Goal: Task Accomplishment & Management: Use online tool/utility

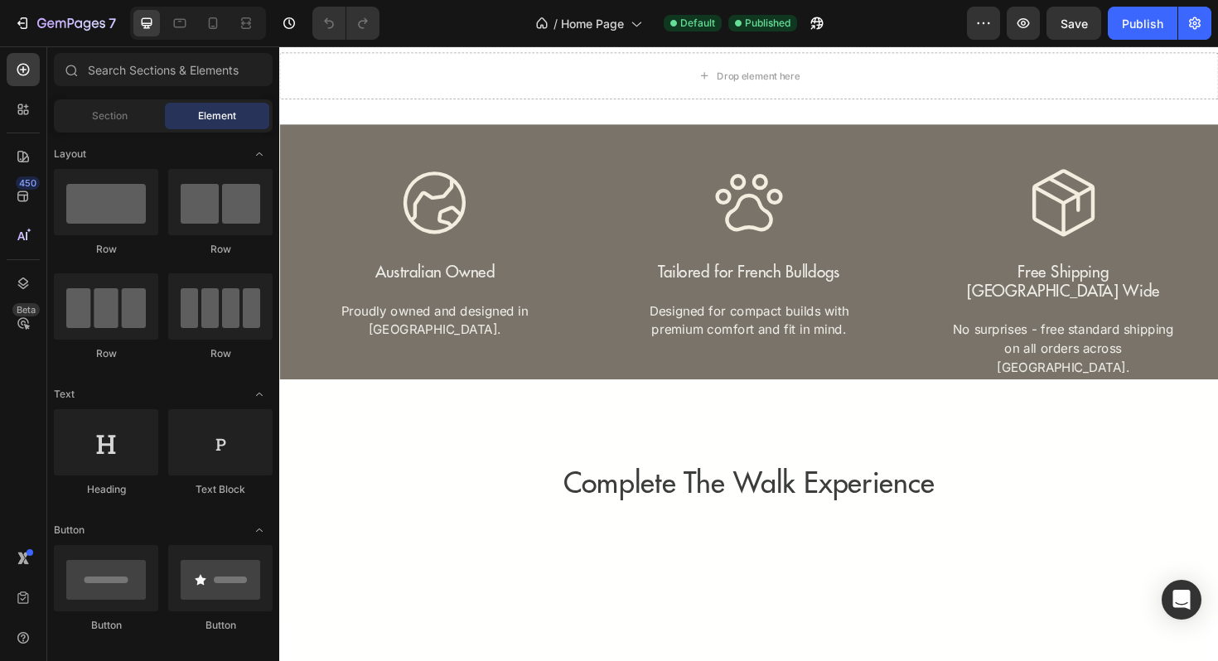
scroll to position [2598, 0]
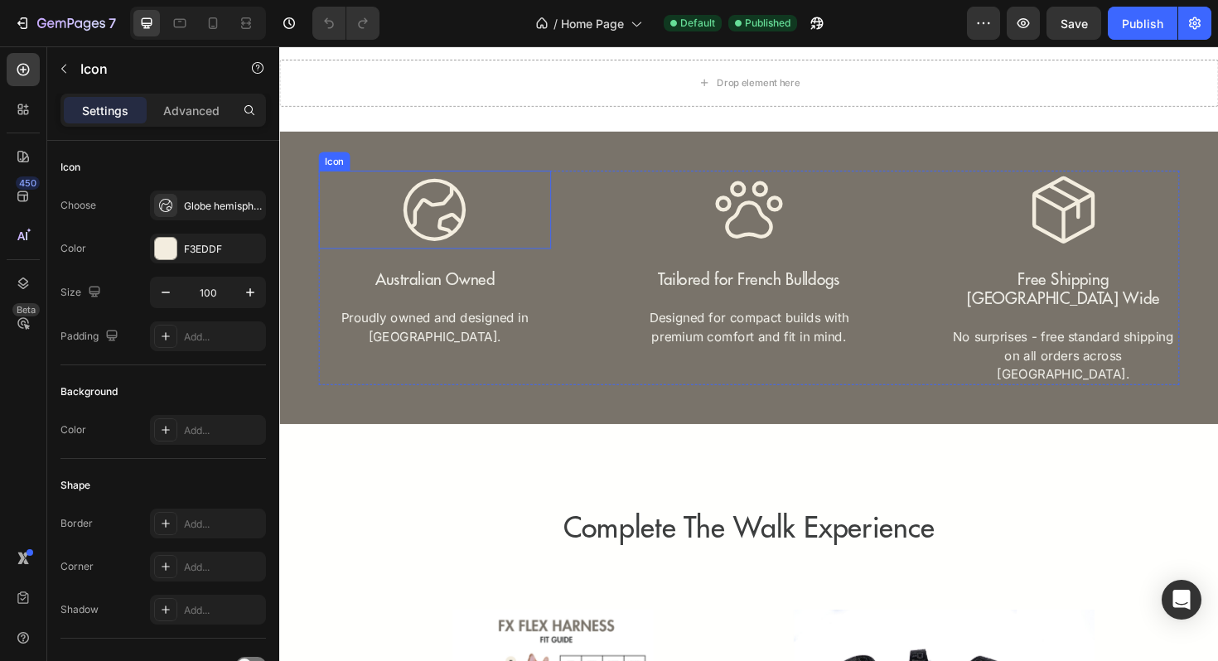
click at [457, 237] on icon at bounding box center [443, 219] width 83 height 83
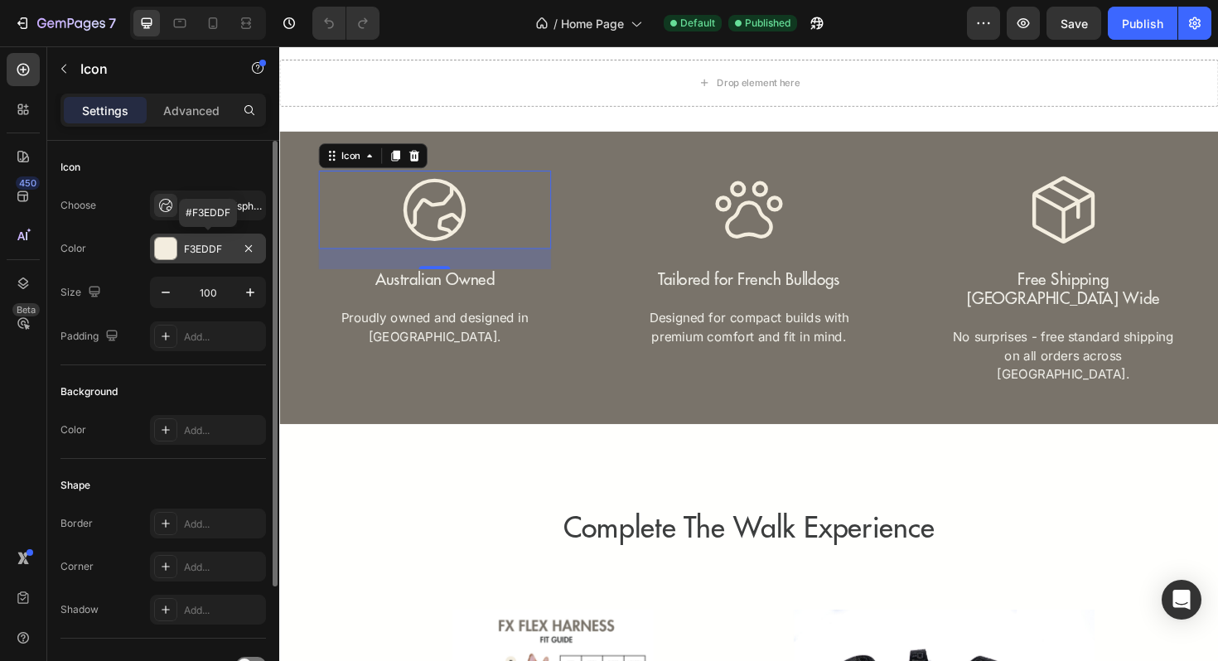
click at [188, 251] on div "F3EDDF" at bounding box center [208, 249] width 48 height 15
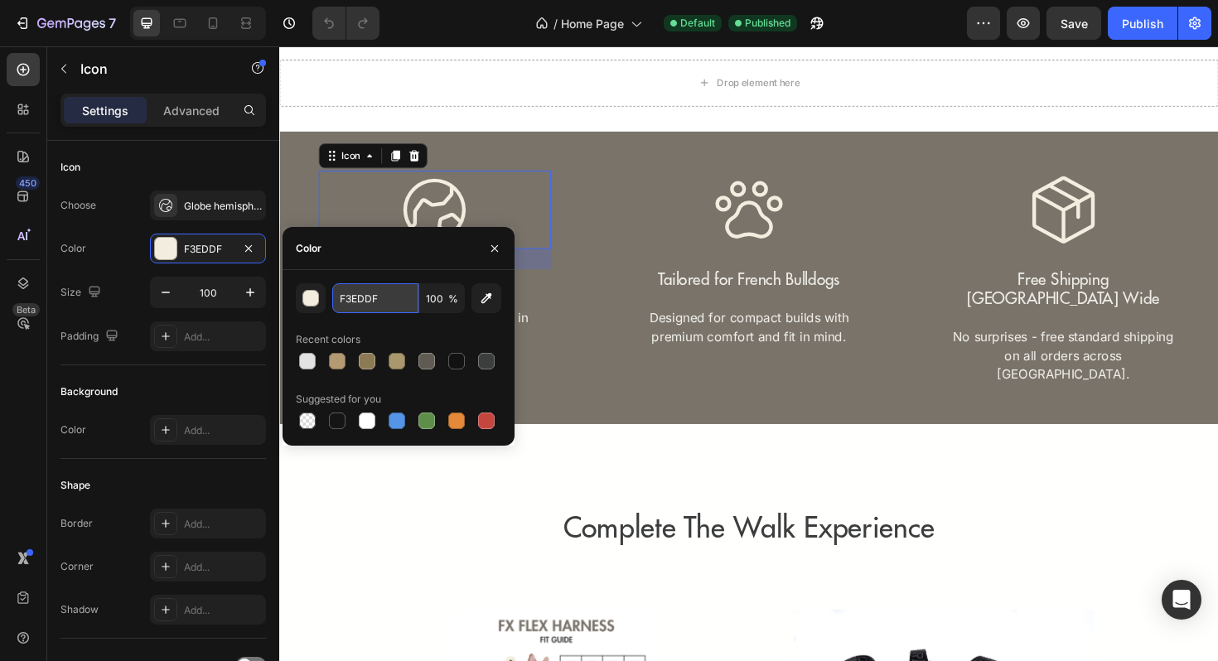
click at [369, 302] on input "F3EDDF" at bounding box center [375, 298] width 86 height 30
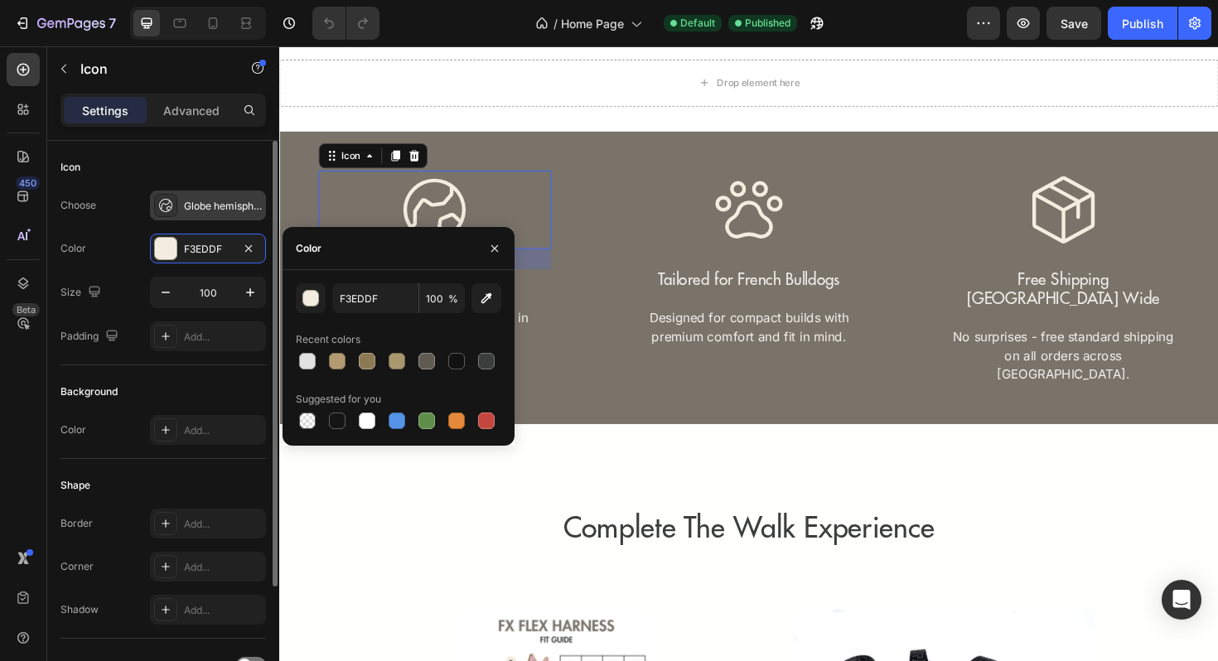
click at [223, 201] on div "Globe hemisphere east light" at bounding box center [223, 206] width 78 height 15
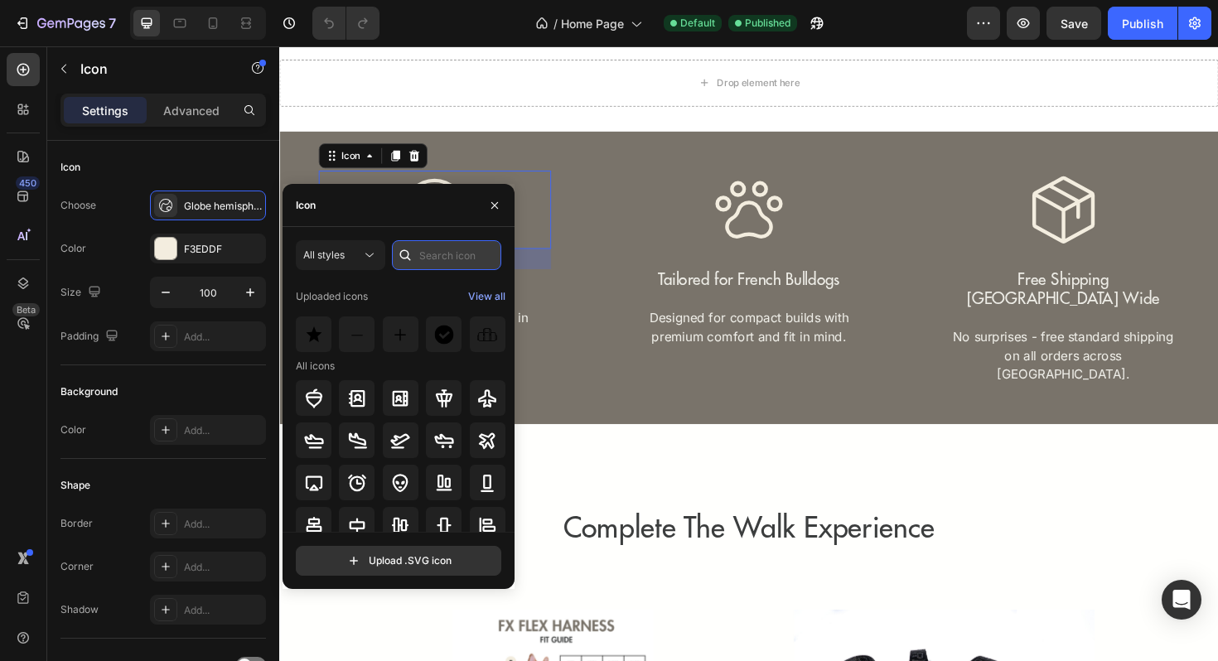
click at [423, 264] on input "text" at bounding box center [446, 255] width 109 height 30
click at [448, 259] on input "text" at bounding box center [446, 255] width 109 height 30
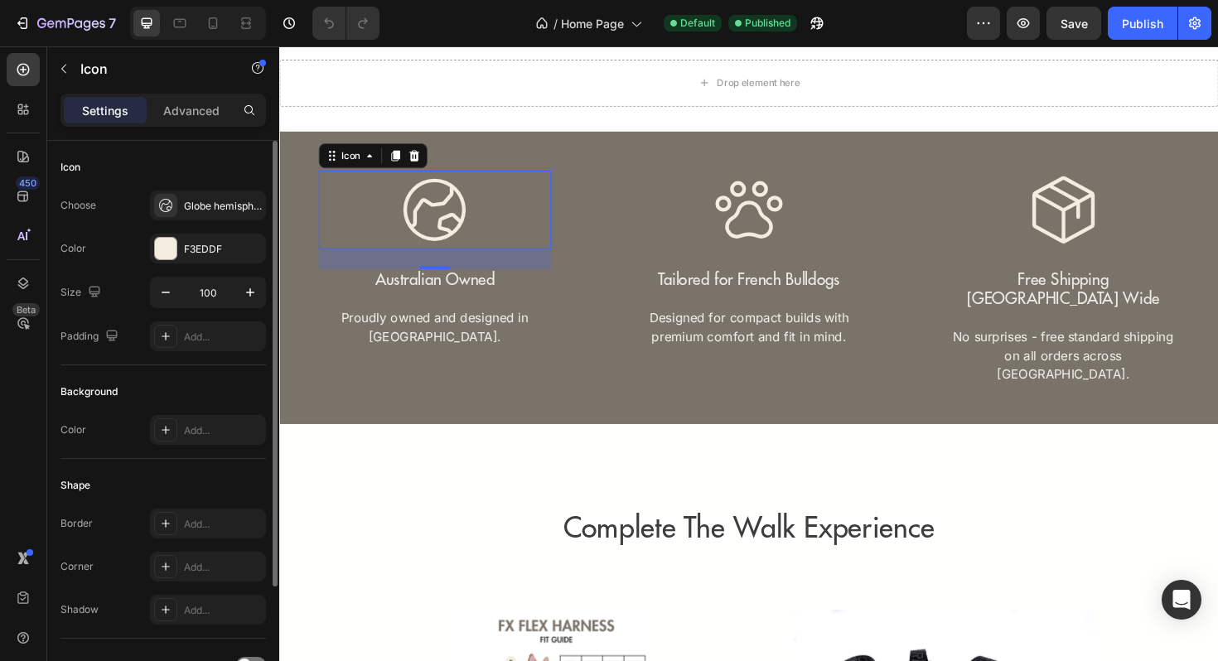
click at [127, 185] on div "Icon Choose Globe hemisphere east light Color F3EDDF Size 100 Padding Add..." at bounding box center [162, 253] width 205 height 225
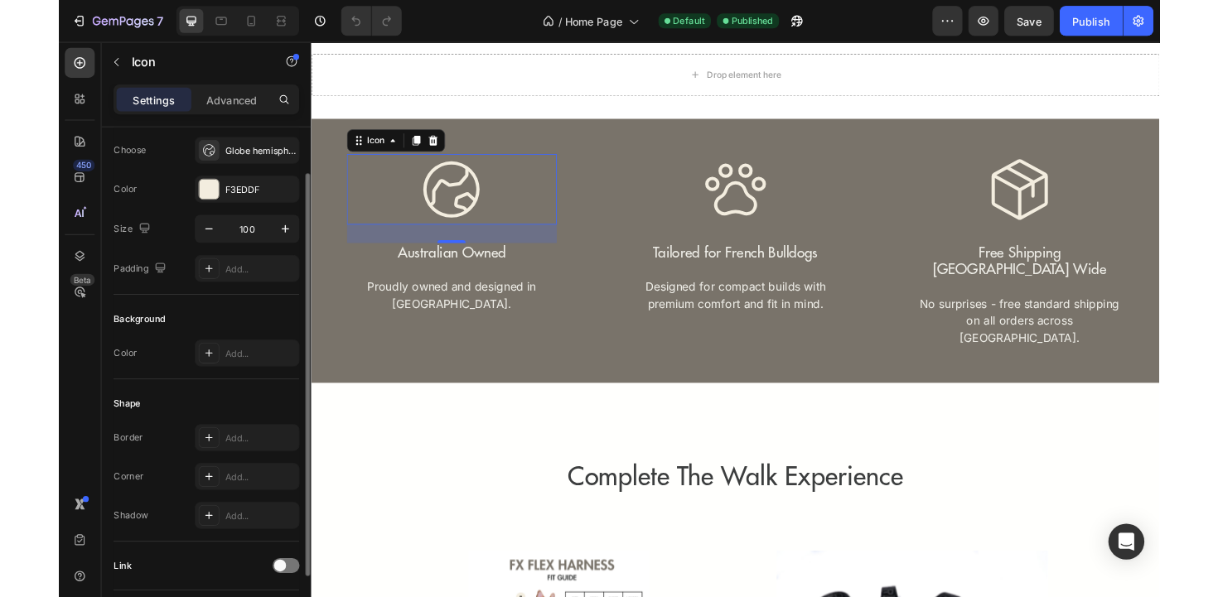
scroll to position [0, 0]
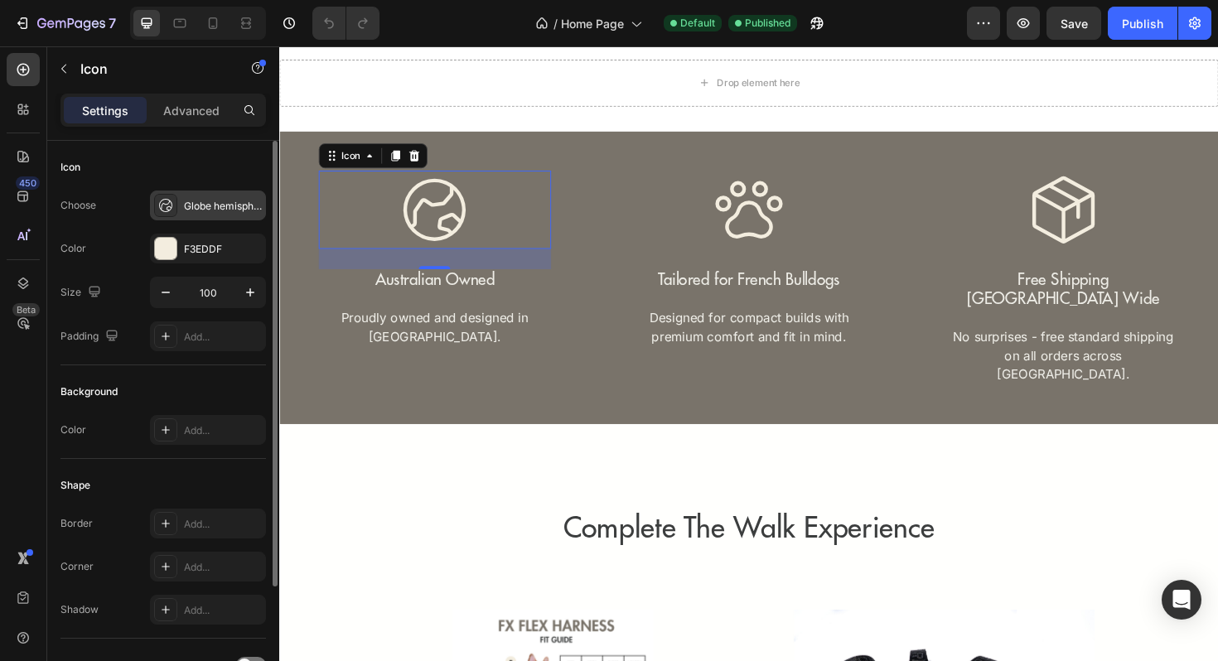
click at [200, 215] on div "Globe hemisphere east light" at bounding box center [208, 206] width 116 height 30
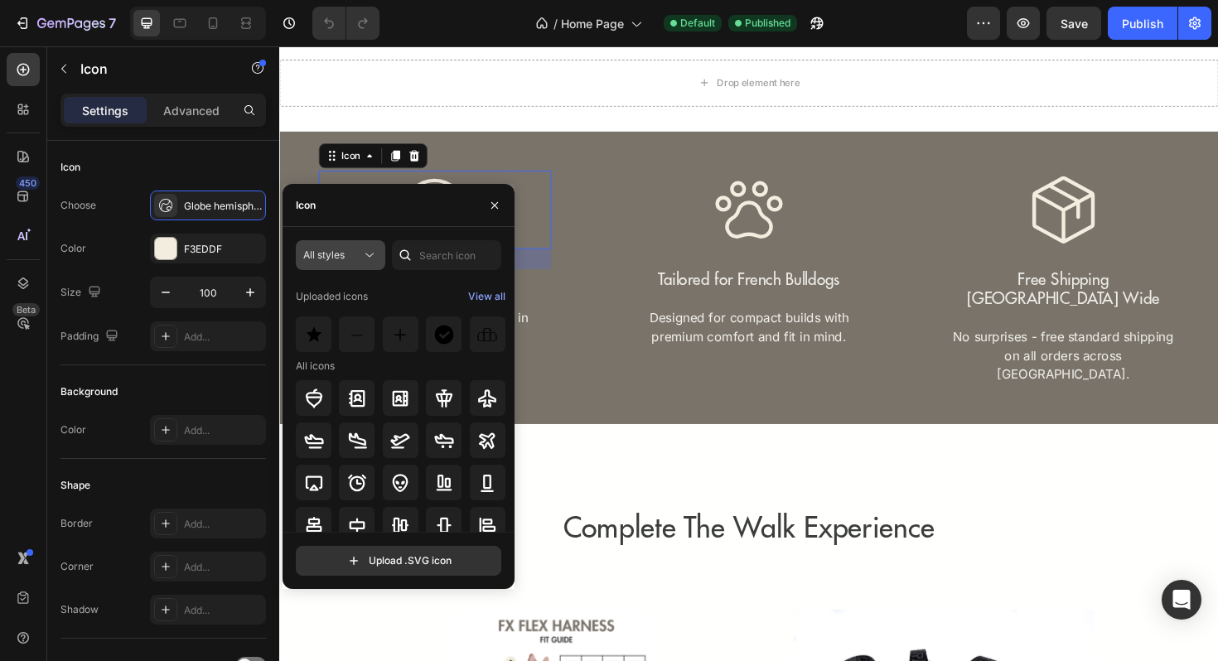
click at [338, 255] on span "All styles" at bounding box center [323, 255] width 41 height 12
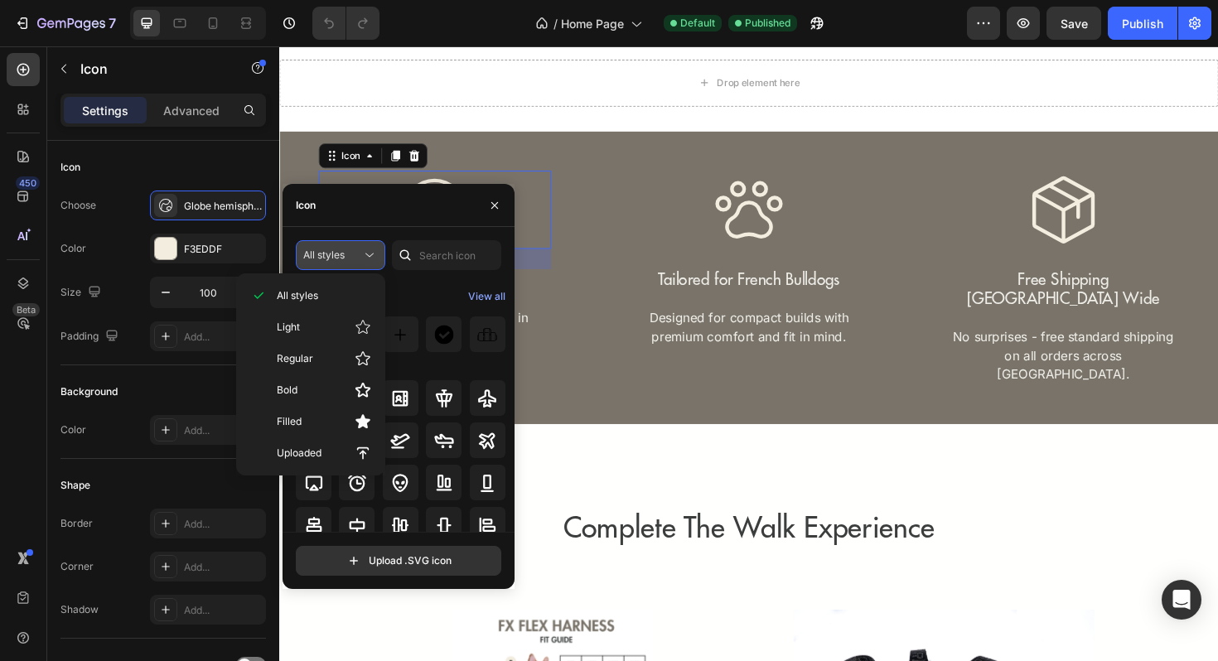
click at [338, 257] on span "All styles" at bounding box center [323, 255] width 41 height 12
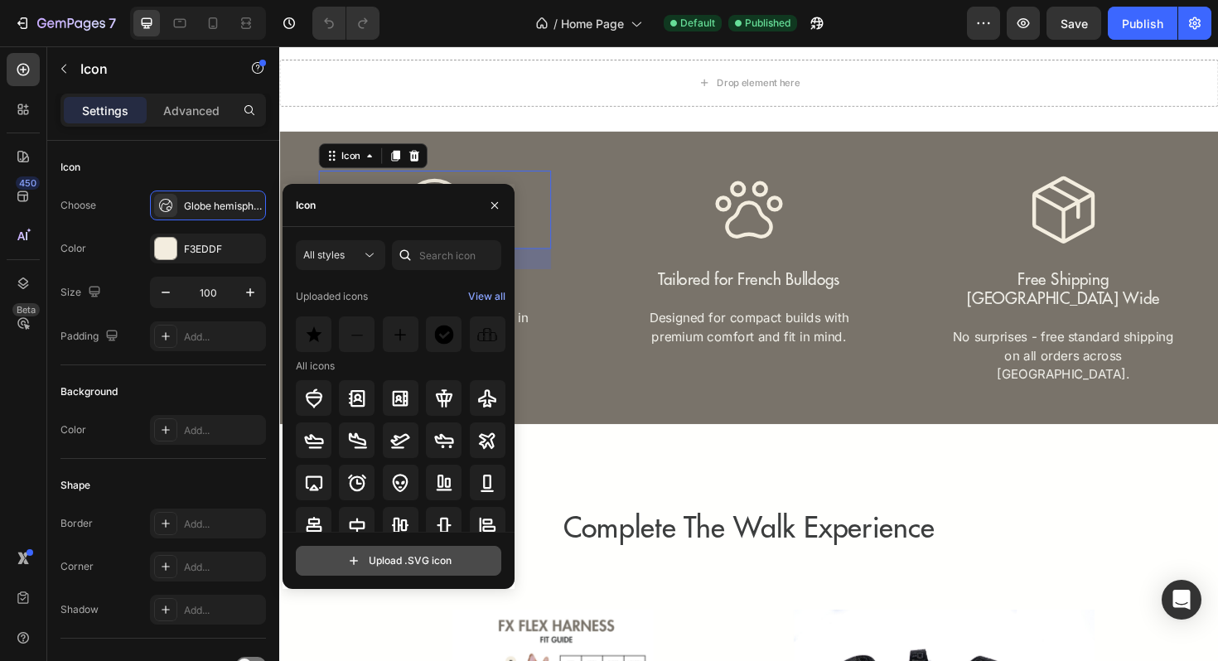
click at [410, 562] on input "file" at bounding box center [399, 561] width 204 height 28
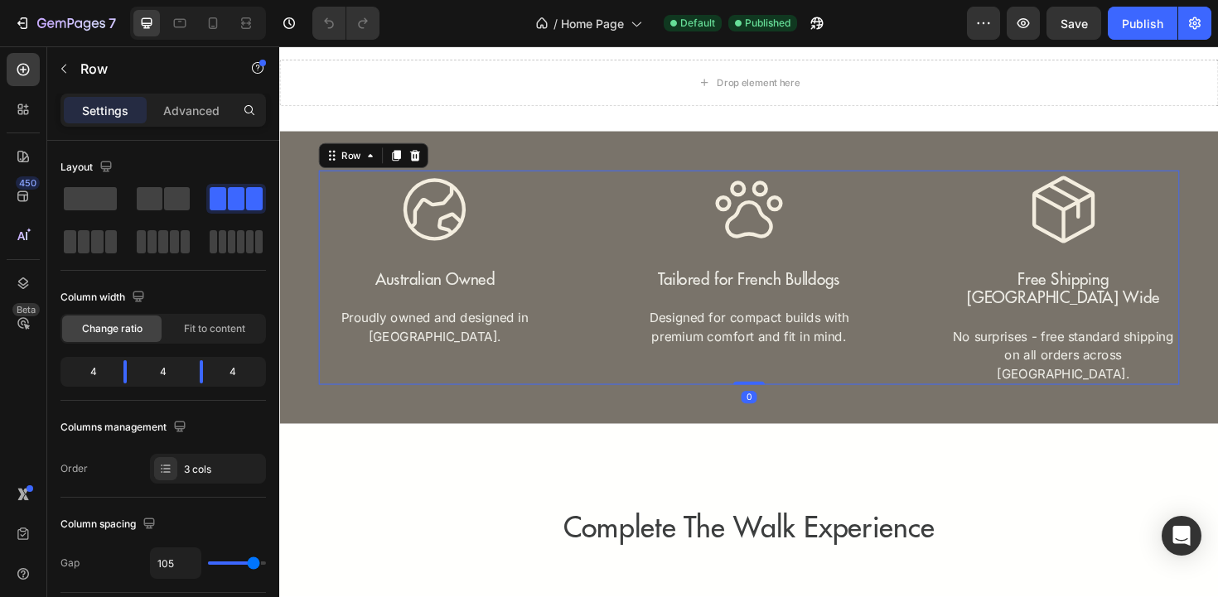
click at [615, 253] on div "Icon Australian Owned Text Block Proudly owned and designed in Australia. Text …" at bounding box center [776, 291] width 911 height 227
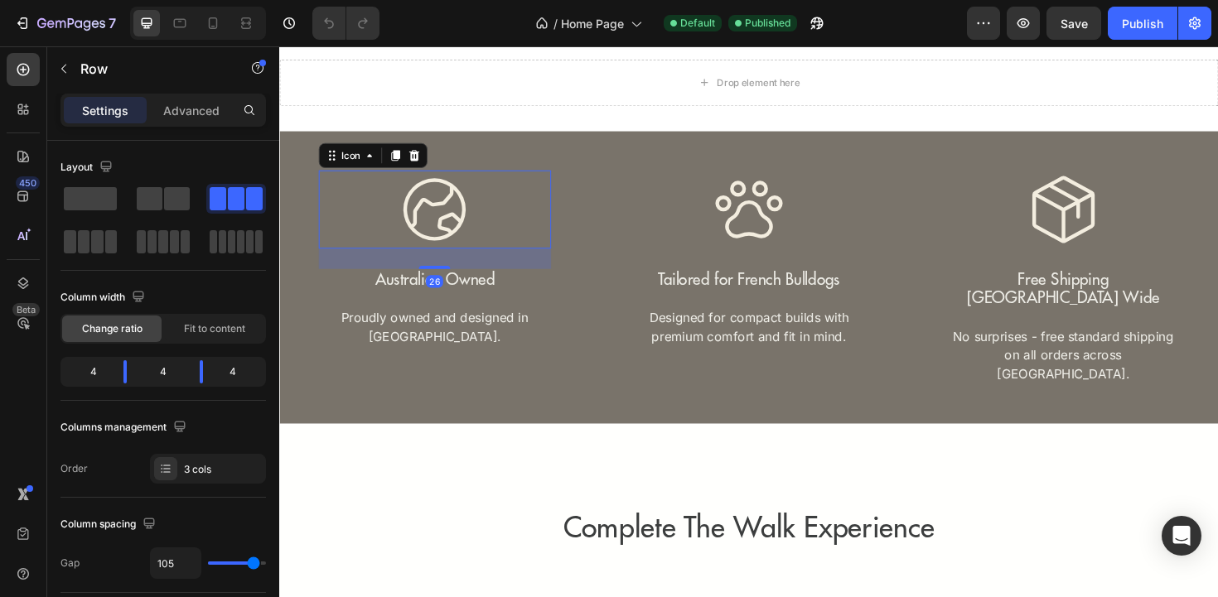
click at [464, 239] on icon at bounding box center [443, 219] width 66 height 66
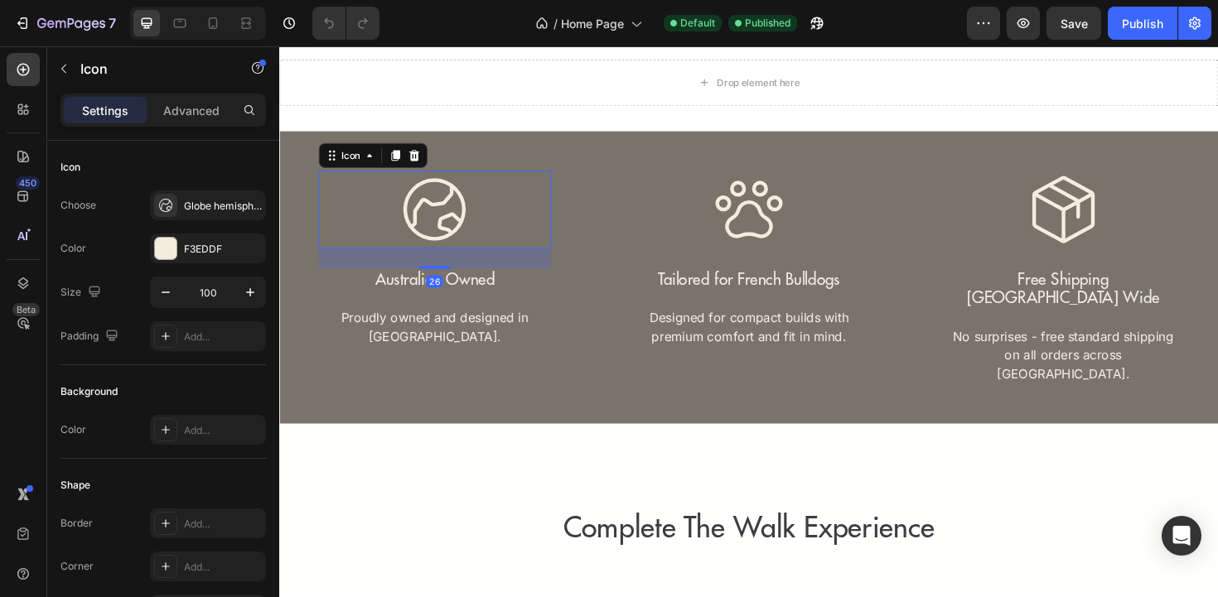
click at [449, 234] on icon at bounding box center [443, 219] width 66 height 66
click at [207, 204] on div "Globe hemisphere east light" at bounding box center [223, 206] width 78 height 15
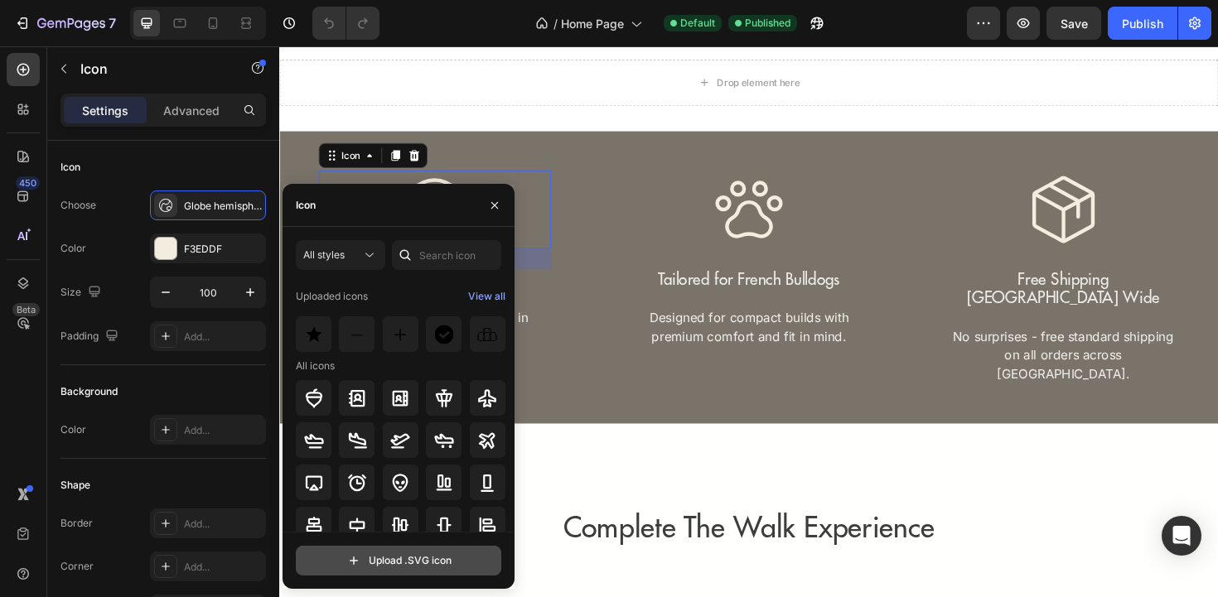
click at [395, 560] on input "file" at bounding box center [399, 561] width 204 height 28
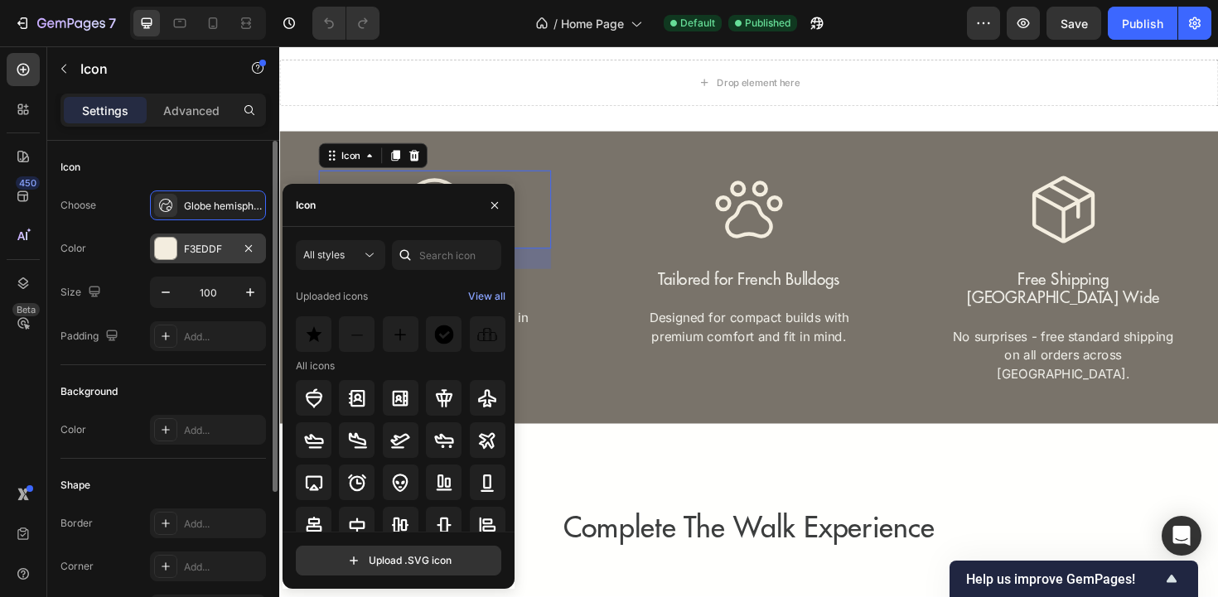
click at [208, 254] on div "F3EDDF" at bounding box center [208, 249] width 48 height 15
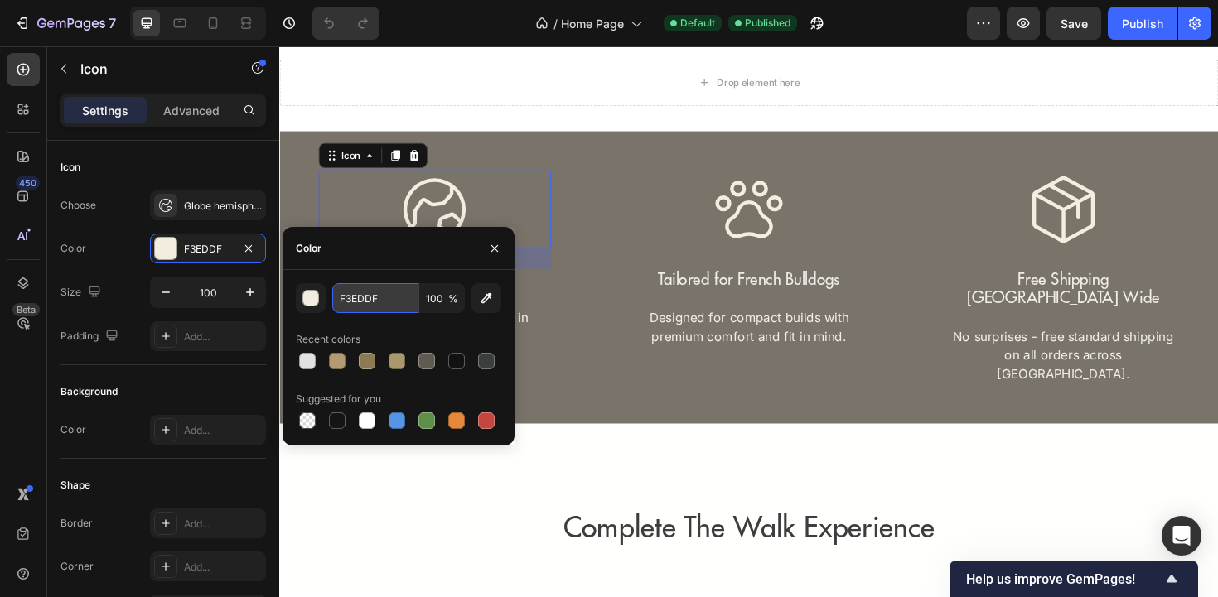
click at [389, 309] on input "F3EDDF" at bounding box center [375, 298] width 86 height 30
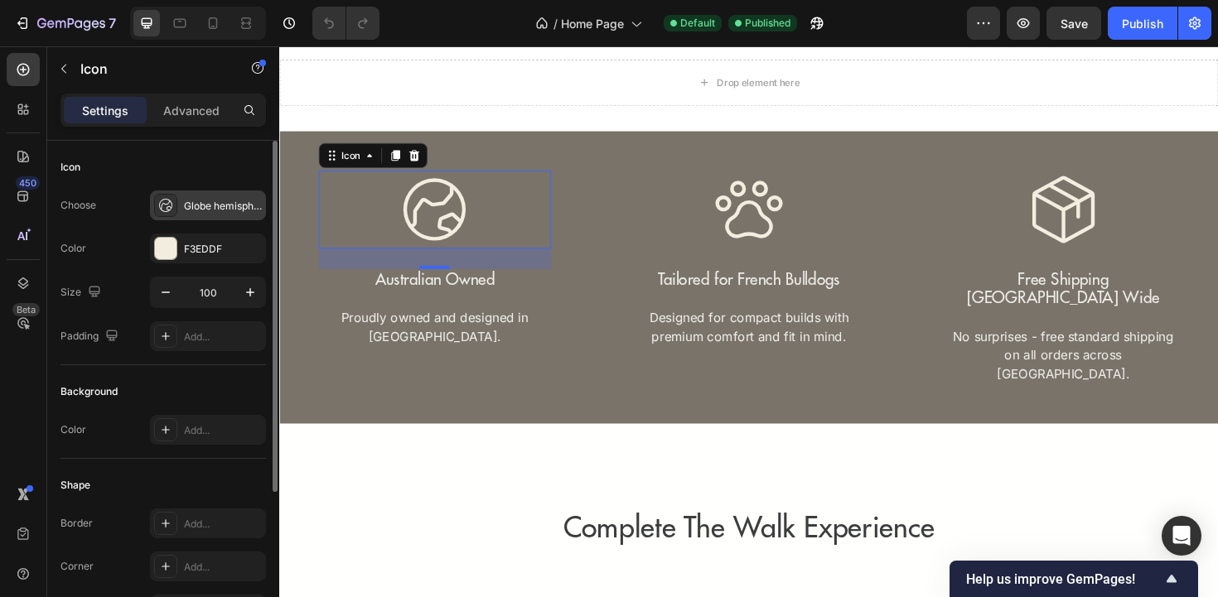
click at [216, 212] on div "Globe hemisphere east light" at bounding box center [223, 206] width 78 height 15
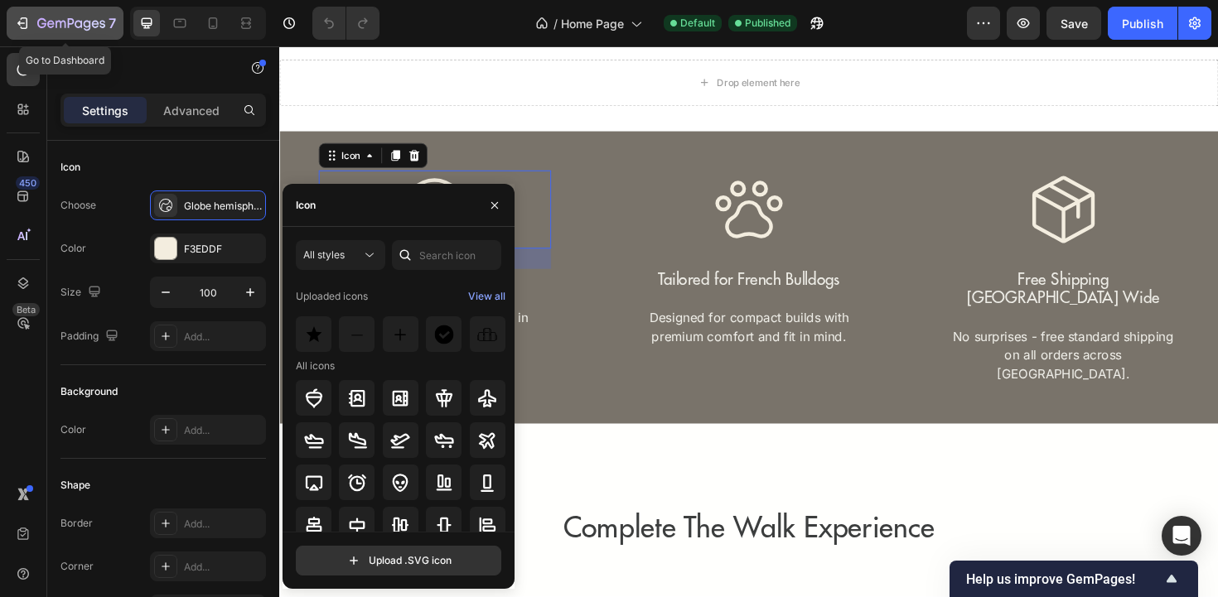
click at [67, 27] on icon "button" at bounding box center [71, 24] width 68 height 14
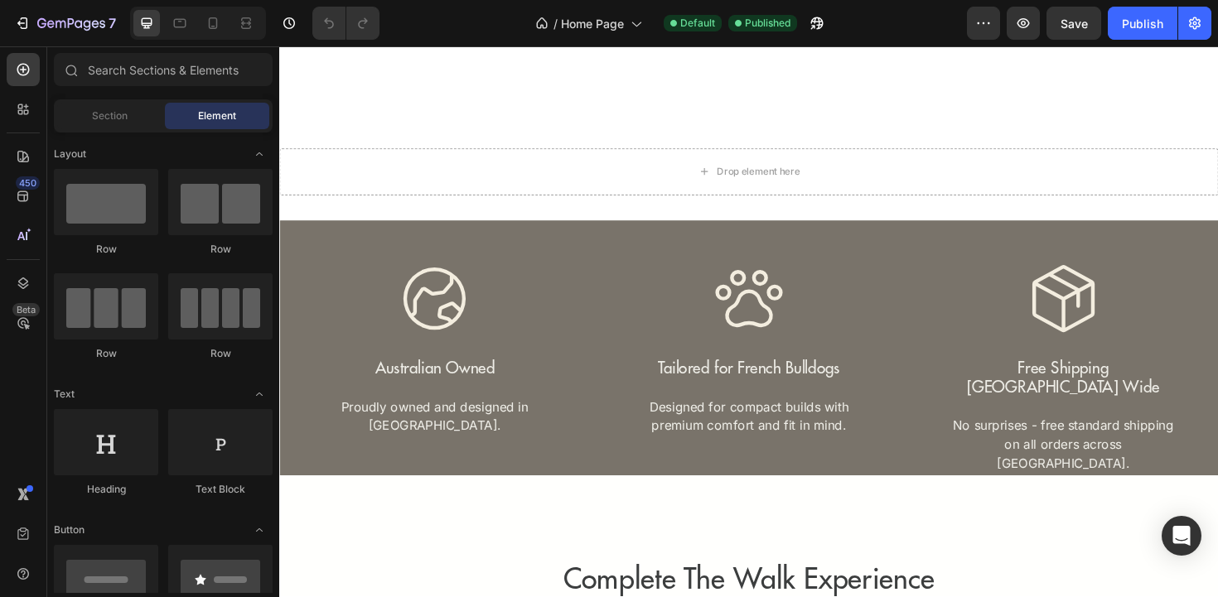
scroll to position [2769, 0]
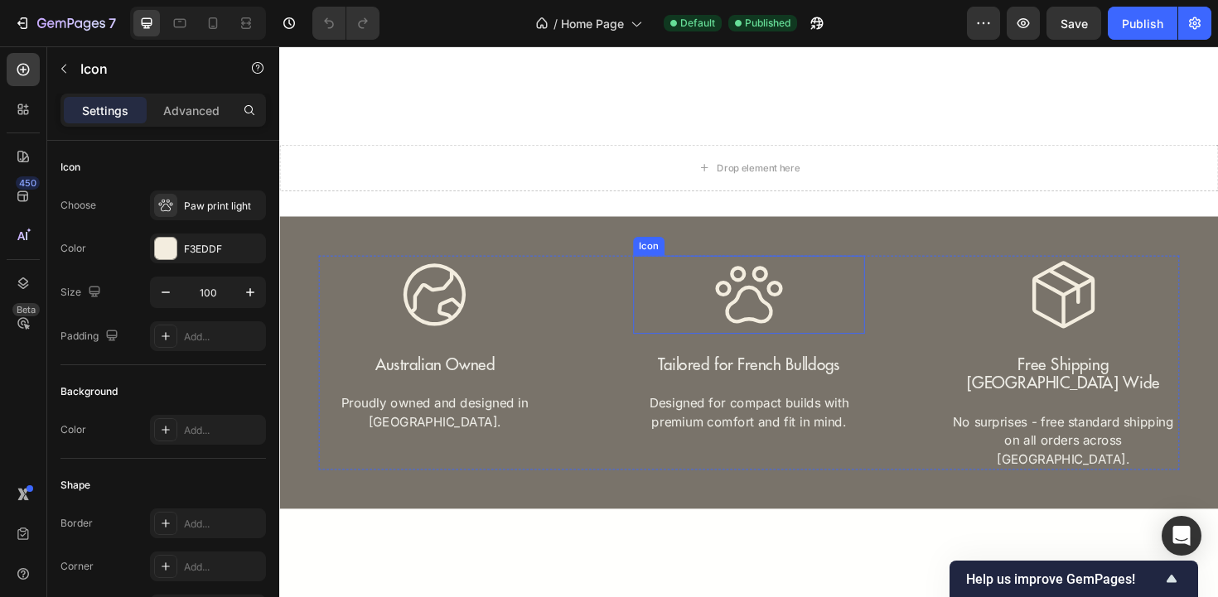
click at [793, 315] on icon at bounding box center [776, 309] width 83 height 83
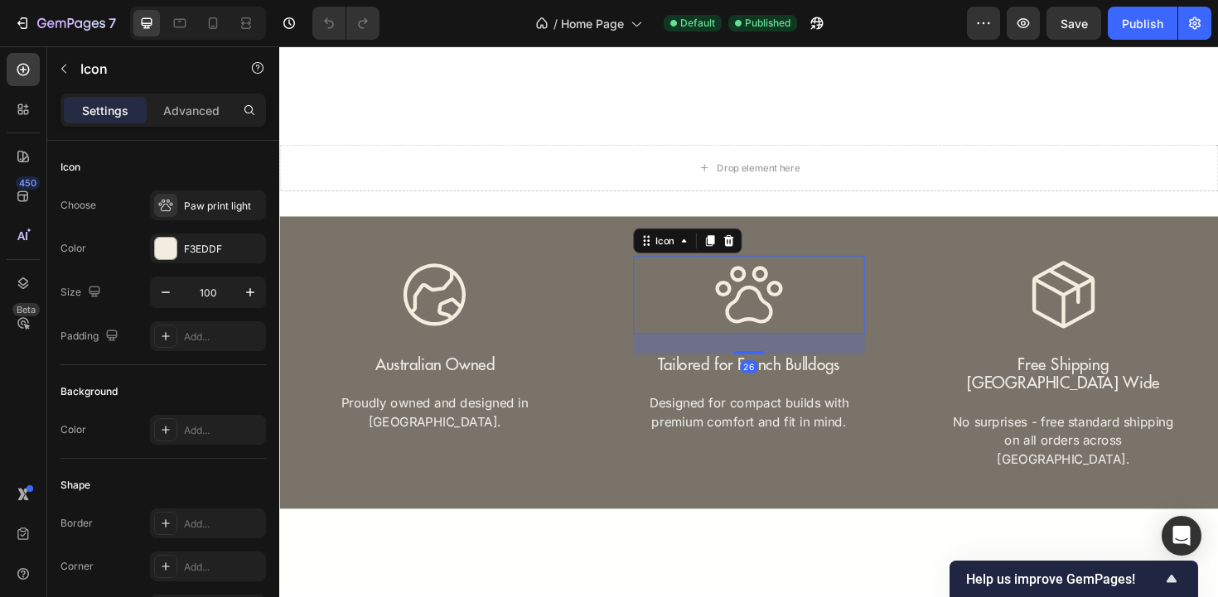
click at [793, 315] on icon at bounding box center [776, 309] width 83 height 83
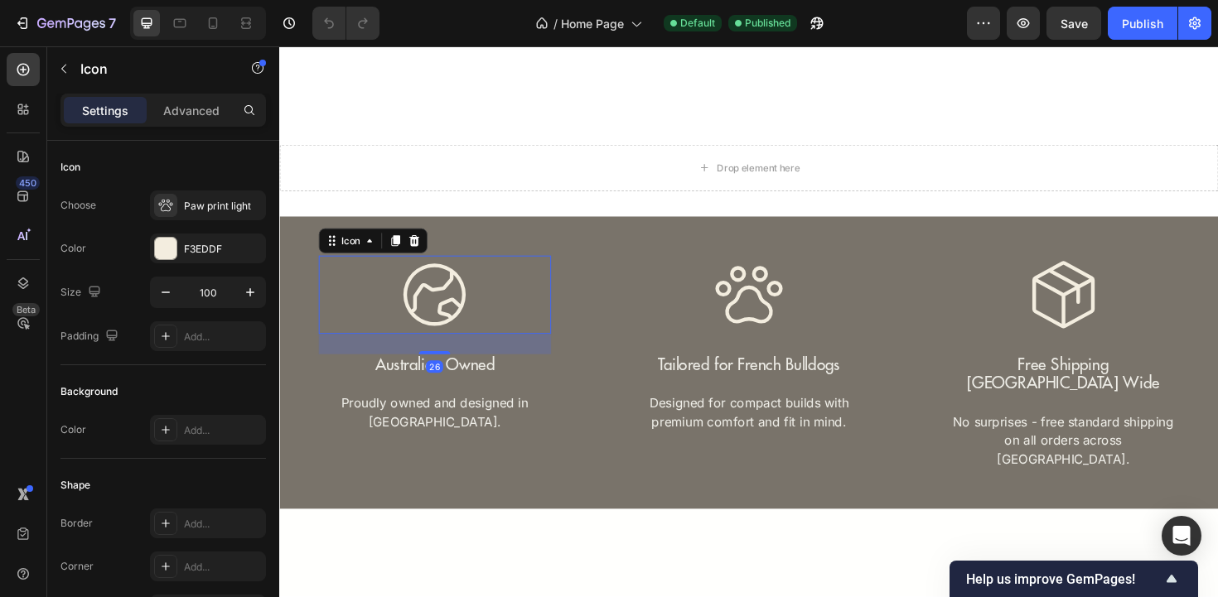
click at [453, 340] on icon at bounding box center [443, 310] width 66 height 66
click at [456, 324] on icon at bounding box center [443, 309] width 83 height 83
click at [214, 200] on div "Globe hemisphere east light" at bounding box center [223, 206] width 78 height 15
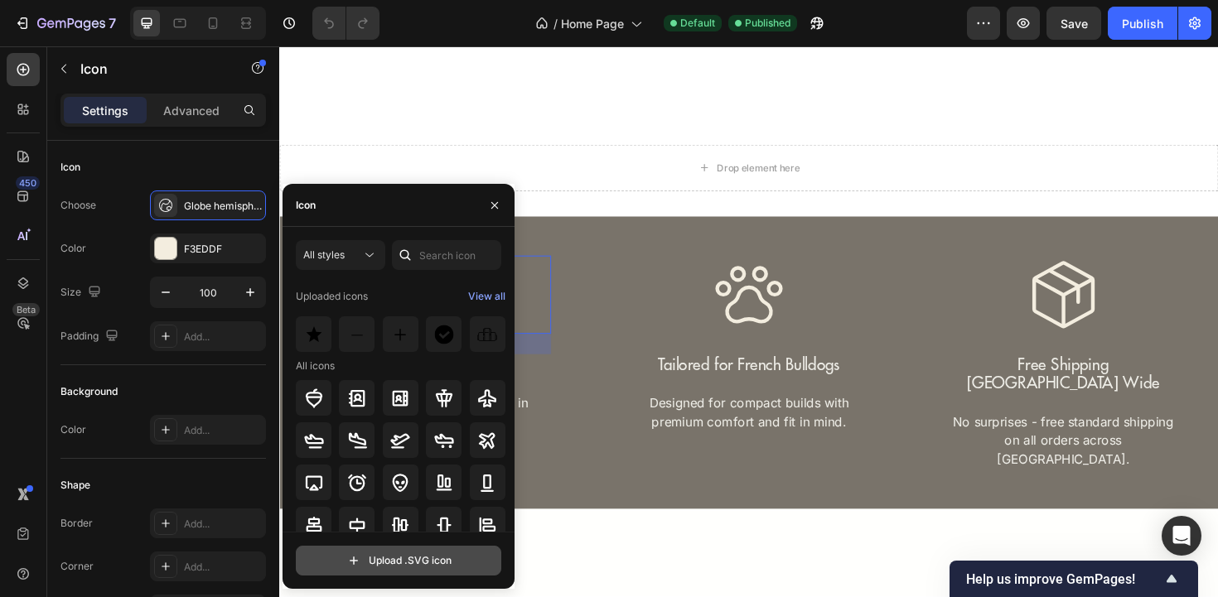
click at [384, 563] on input "file" at bounding box center [399, 561] width 204 height 28
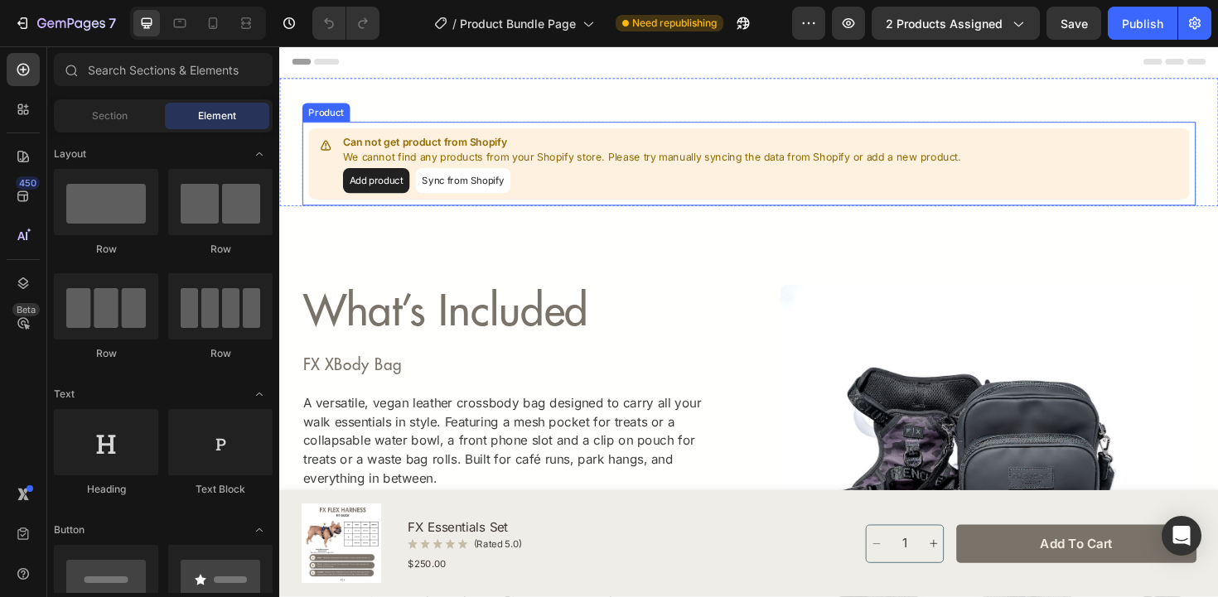
click at [381, 191] on button "Add product" at bounding box center [381, 189] width 70 height 27
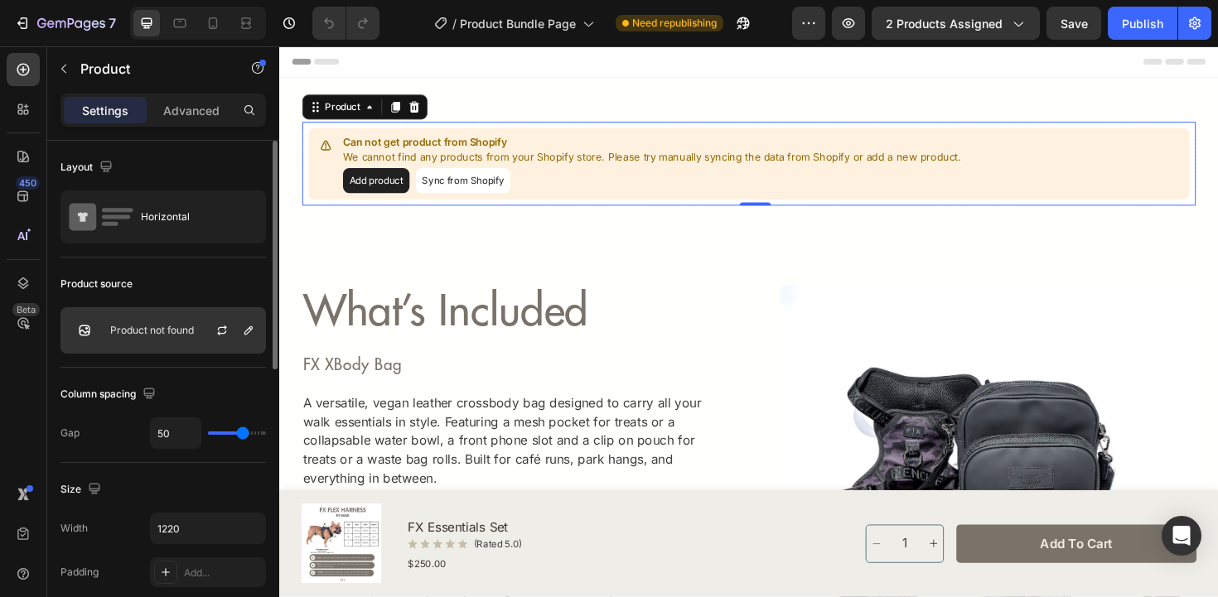
click at [180, 342] on div "Product not found" at bounding box center [162, 330] width 205 height 46
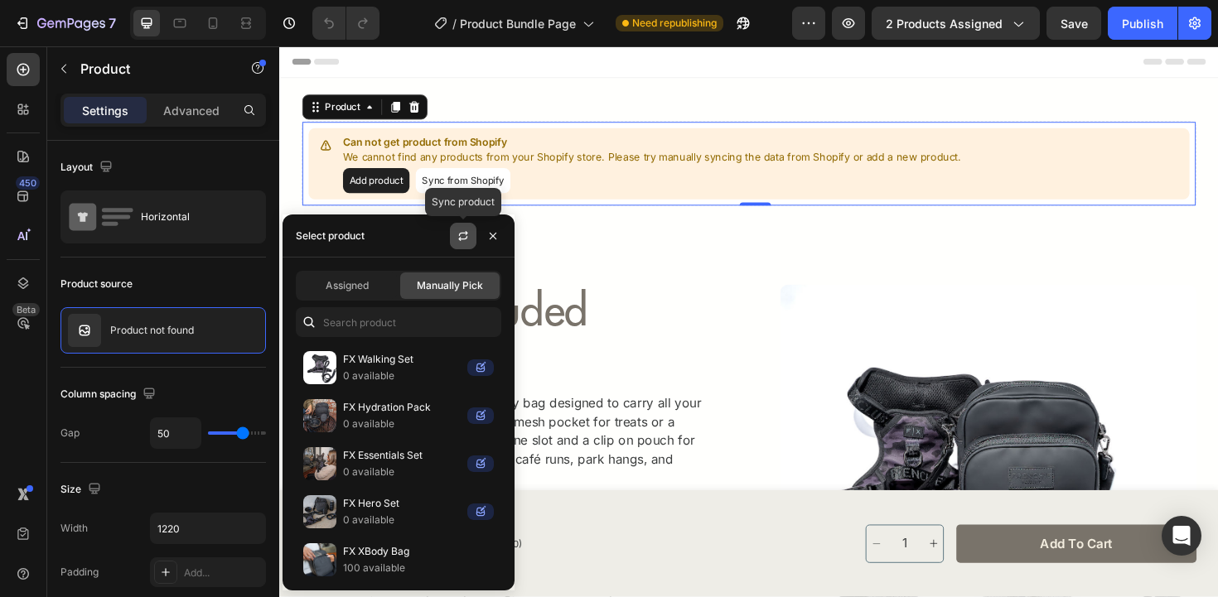
click at [464, 226] on button "button" at bounding box center [463, 236] width 27 height 27
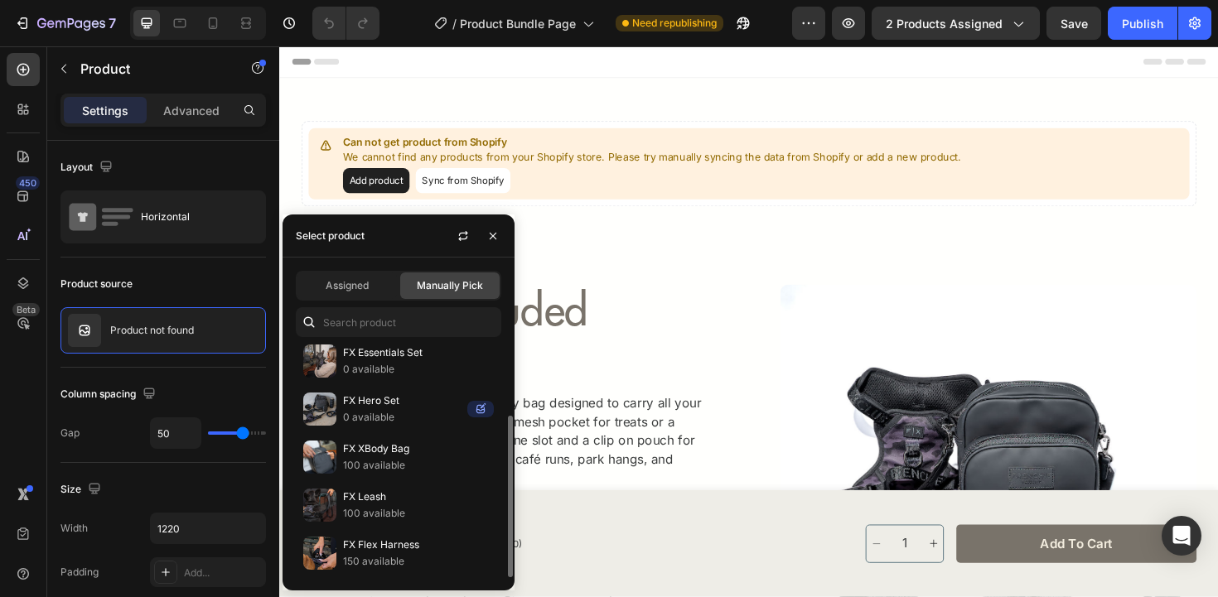
scroll to position [103, 0]
click at [393, 348] on p "FX Essentials Set" at bounding box center [418, 353] width 151 height 17
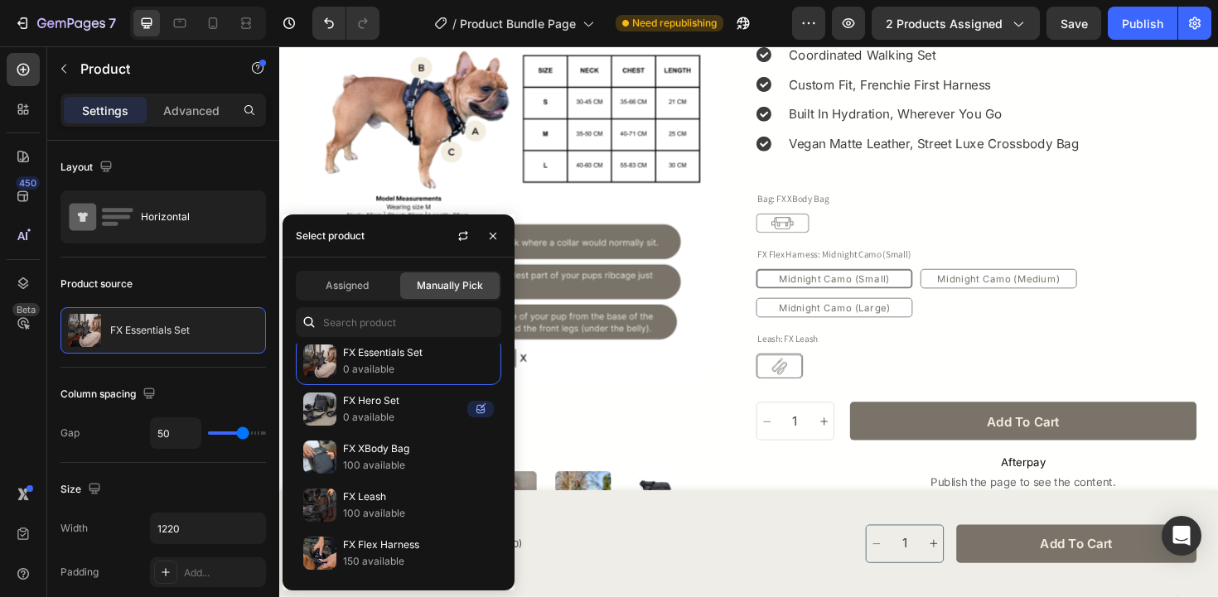
scroll to position [269, 0]
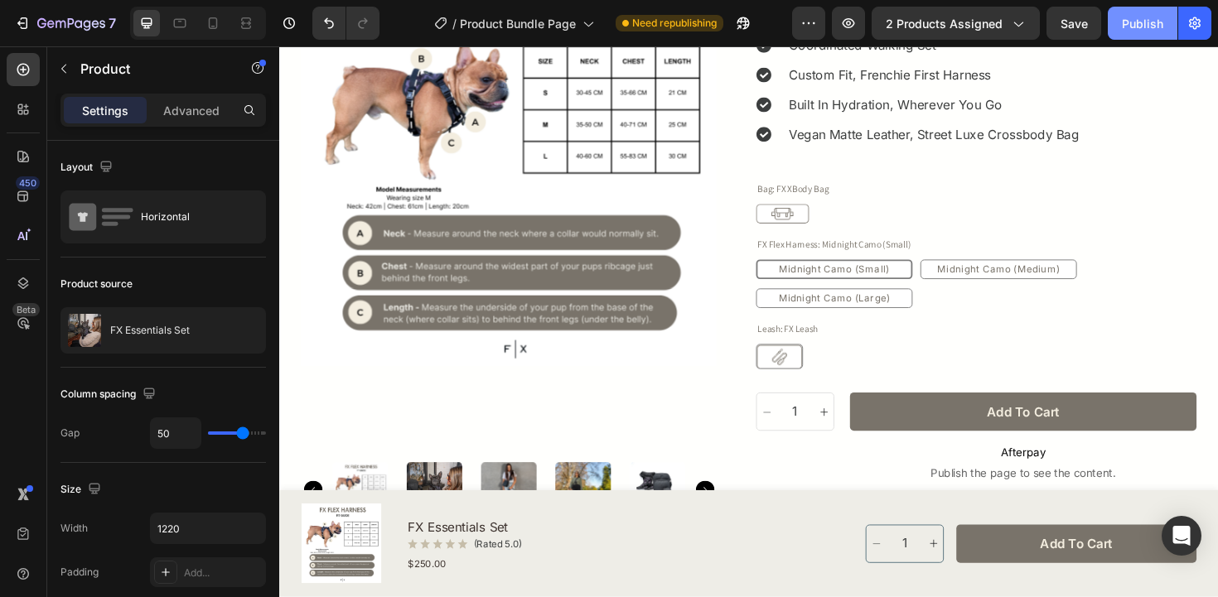
click at [1137, 25] on div "Publish" at bounding box center [1142, 23] width 41 height 17
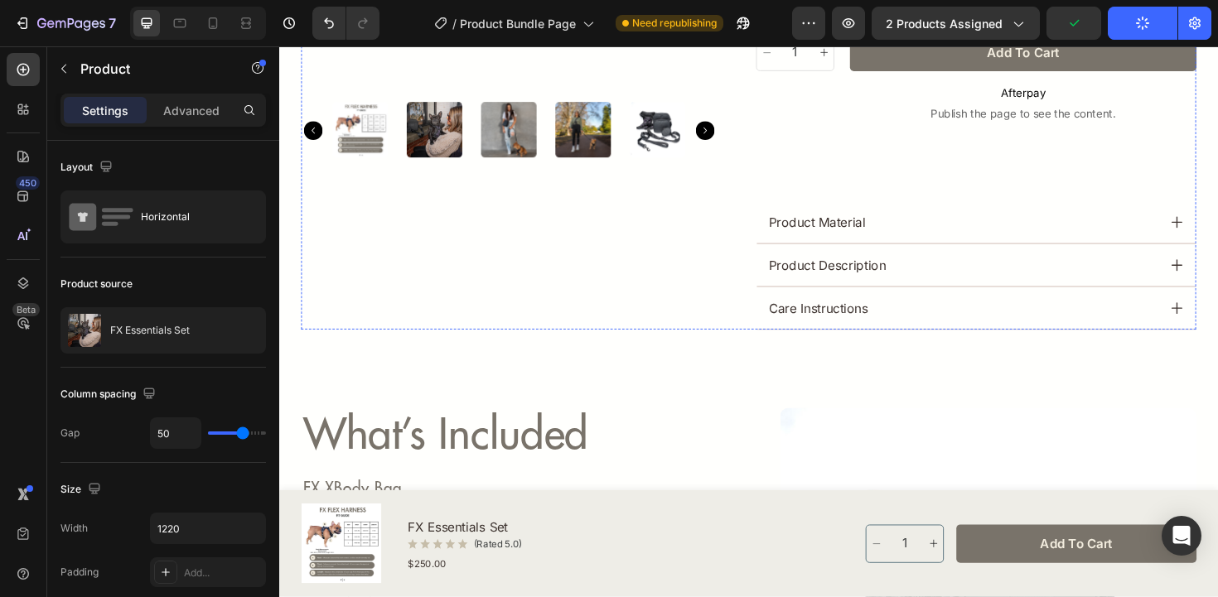
scroll to position [640, 0]
